Goal: Task Accomplishment & Management: Complete application form

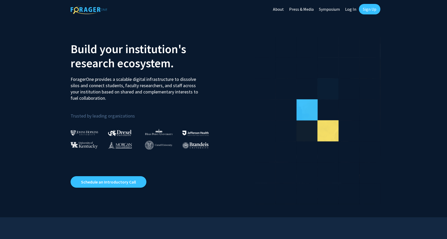
click at [372, 10] on link "Sign Up" at bounding box center [369, 9] width 21 height 10
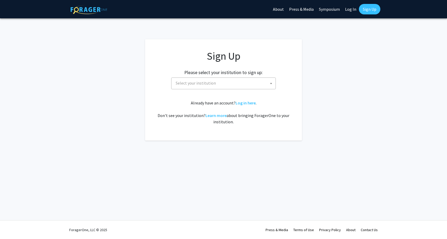
click at [200, 86] on span "Select your institution" at bounding box center [225, 83] width 102 height 11
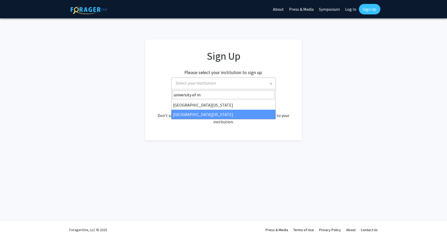
type input "university of m"
select select "33"
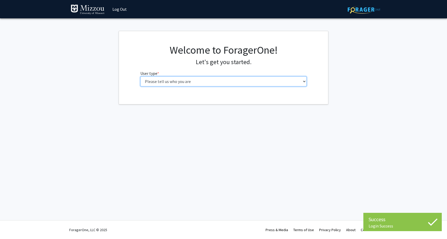
click at [239, 79] on select "Please tell us who you are Undergraduate Student Master's Student Doctoral Cand…" at bounding box center [223, 81] width 166 height 10
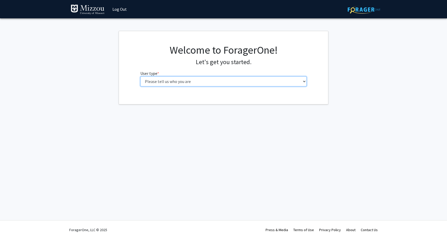
select select "1: undergrad"
click at [140, 76] on select "Please tell us who you are Undergraduate Student Master's Student Doctoral Cand…" at bounding box center [223, 81] width 166 height 10
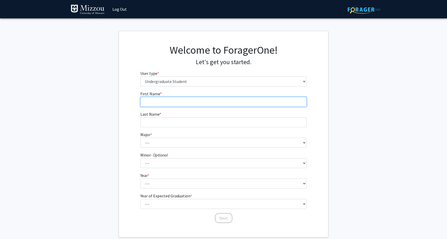
click at [205, 104] on input "First Name * required" at bounding box center [223, 102] width 166 height 10
type input "Allie"
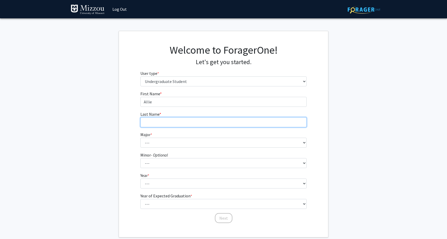
type input "Lanham"
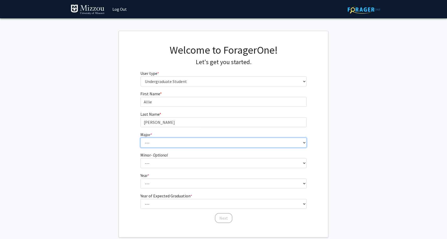
click at [168, 140] on select "--- Agribusiness Management Agricultural Education Agricultural Education: Comm…" at bounding box center [223, 142] width 166 height 10
select select "14: 2503"
click at [140, 137] on select "--- Agribusiness Management Agricultural Education Agricultural Education: Comm…" at bounding box center [223, 142] width 166 height 10
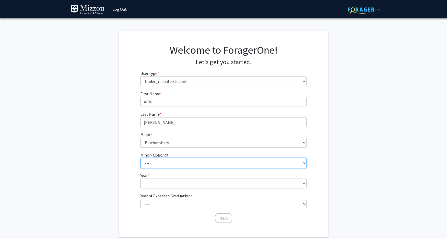
click at [187, 162] on select "--- Accountancy Aerospace Engineering Aerospace Studies Agribusiness Management…" at bounding box center [223, 163] width 166 height 10
click at [140, 158] on select "--- Accountancy Aerospace Engineering Aerospace Studies Agribusiness Management…" at bounding box center [223, 163] width 166 height 10
click at [220, 159] on select "--- Accountancy Aerospace Engineering Aerospace Studies Agribusiness Management…" at bounding box center [223, 163] width 166 height 10
select select "18: 1974"
click at [140, 158] on select "--- Accountancy Aerospace Engineering Aerospace Studies Agribusiness Management…" at bounding box center [223, 163] width 166 height 10
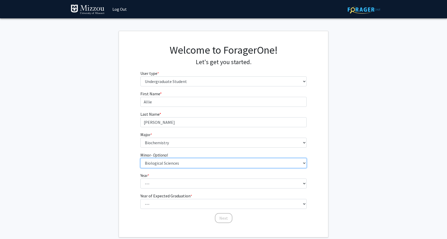
scroll to position [29, 0]
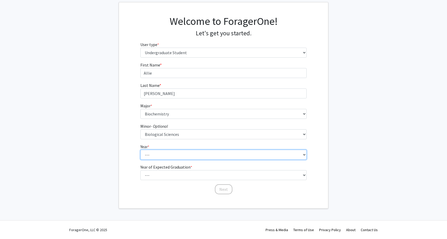
click at [193, 154] on select "--- First-year Sophomore Junior Senior Postbaccalaureate Certificate" at bounding box center [223, 155] width 166 height 10
select select "2: sophomore"
click at [140, 150] on select "--- First-year Sophomore Junior Senior Postbaccalaureate Certificate" at bounding box center [223, 155] width 166 height 10
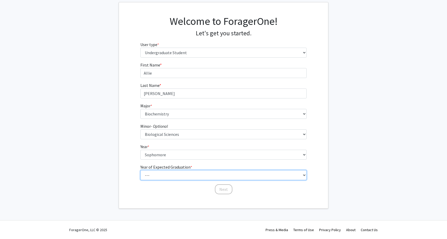
click at [243, 172] on select "--- 2025 2026 2027 2028 2029 2030 2031 2032 2033 2034" at bounding box center [223, 175] width 166 height 10
select select "4: 2028"
click at [140, 170] on select "--- 2025 2026 2027 2028 2029 2030 2031 2032 2033 2034" at bounding box center [223, 175] width 166 height 10
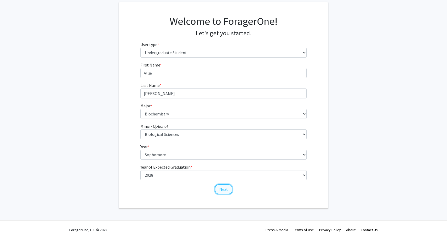
click at [224, 192] on button "Next" at bounding box center [224, 189] width 18 height 10
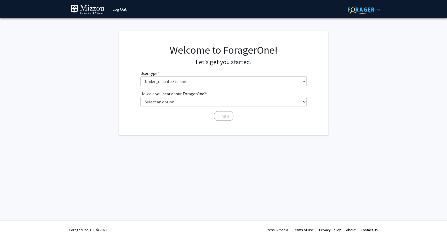
scroll to position [0, 0]
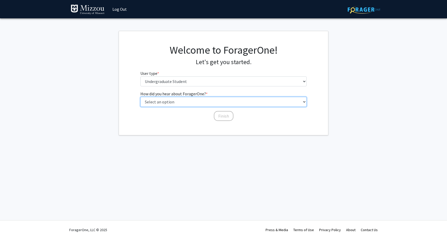
click at [188, 100] on select "Select an option Peer/student recommendation Faculty/staff recommendation Unive…" at bounding box center [223, 102] width 166 height 10
select select "2: faculty_recommendation"
click at [140, 97] on select "Select an option Peer/student recommendation Faculty/staff recommendation Unive…" at bounding box center [223, 102] width 166 height 10
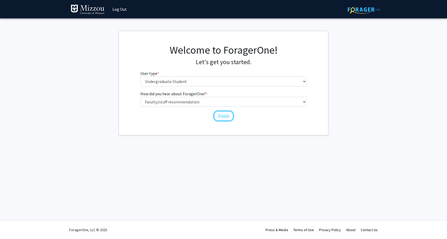
click at [226, 117] on button "Finish" at bounding box center [224, 116] width 20 height 10
